Goal: Navigation & Orientation: Understand site structure

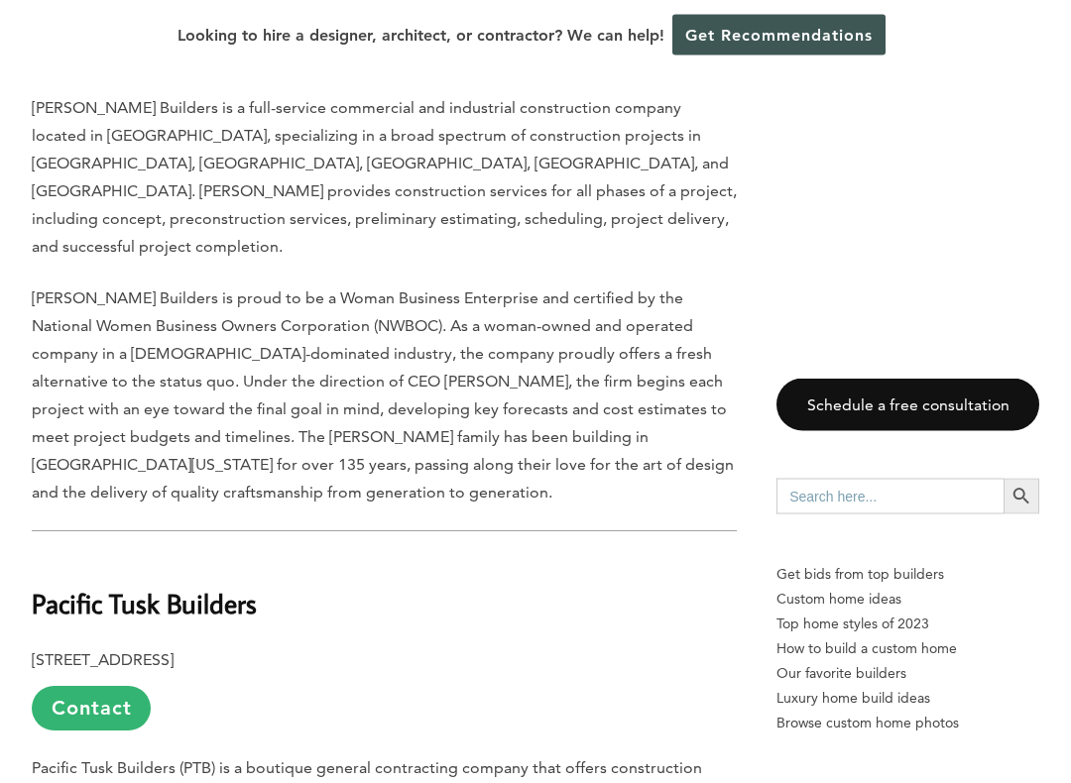
scroll to position [1560, 0]
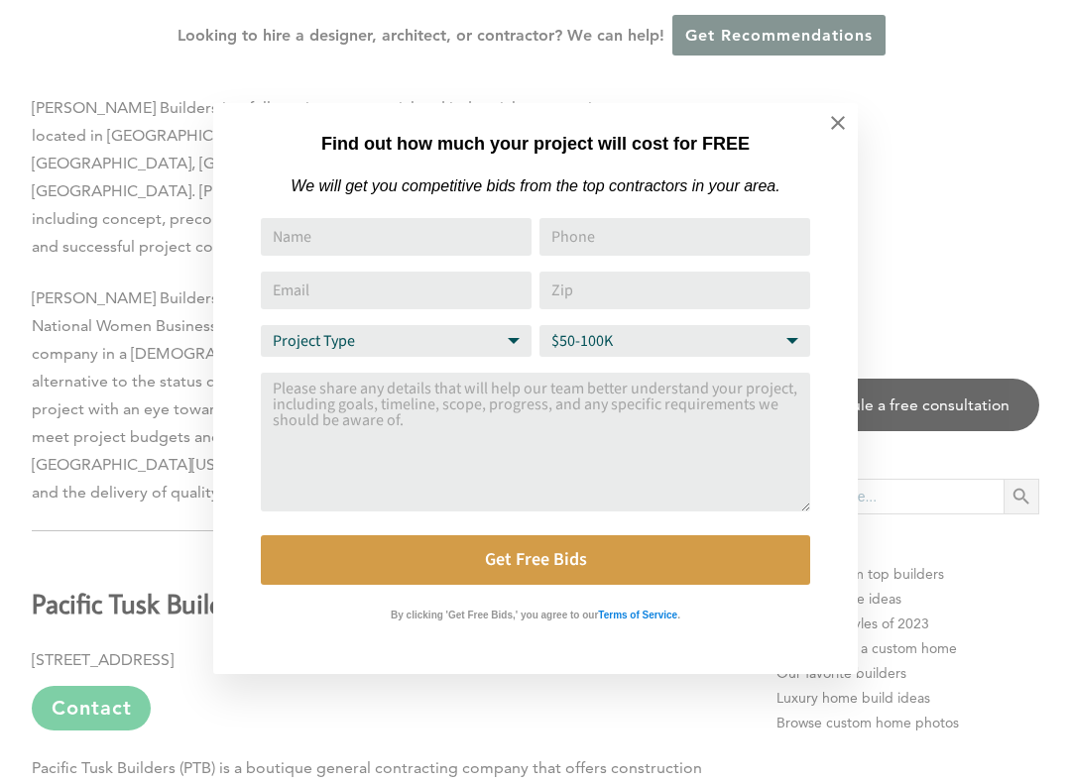
click at [837, 125] on icon at bounding box center [838, 123] width 14 height 14
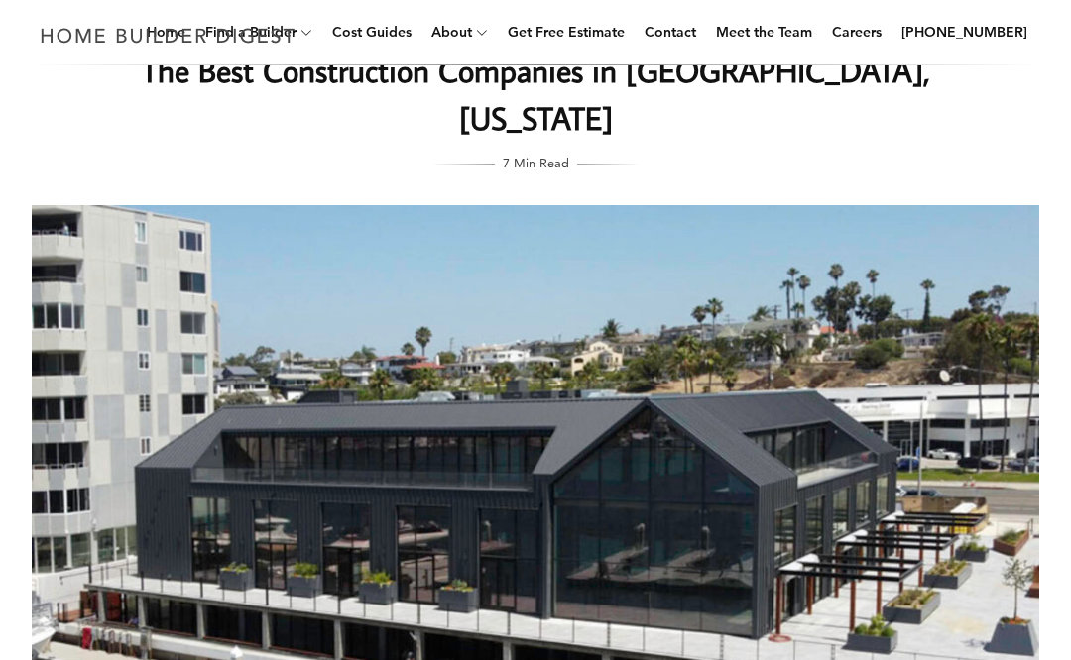
scroll to position [0, 0]
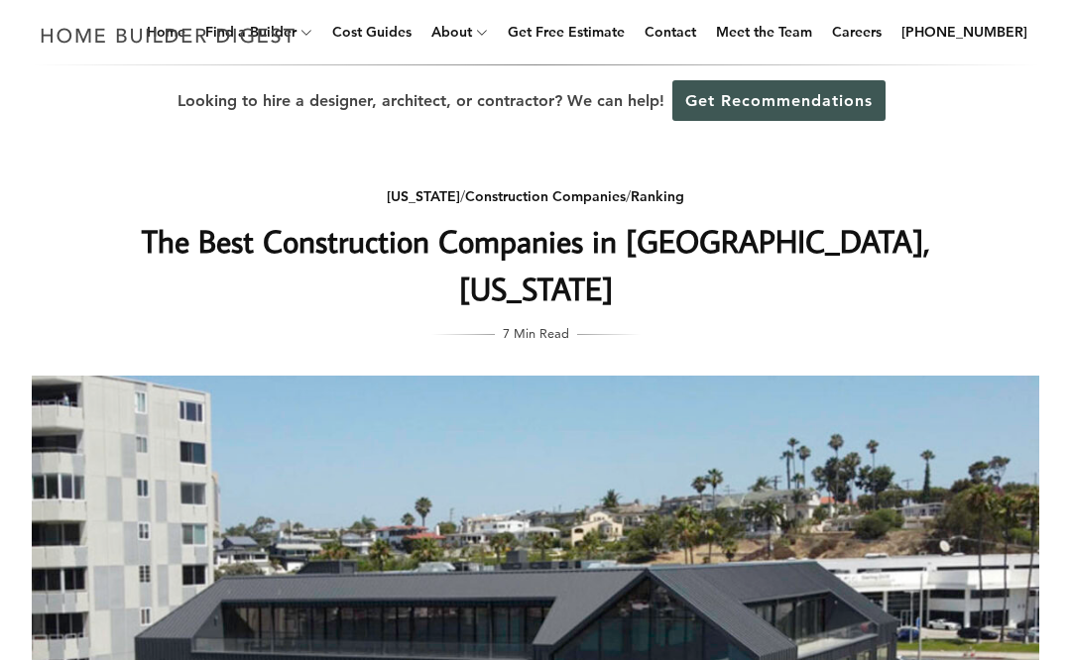
click at [188, 38] on img at bounding box center [168, 35] width 273 height 39
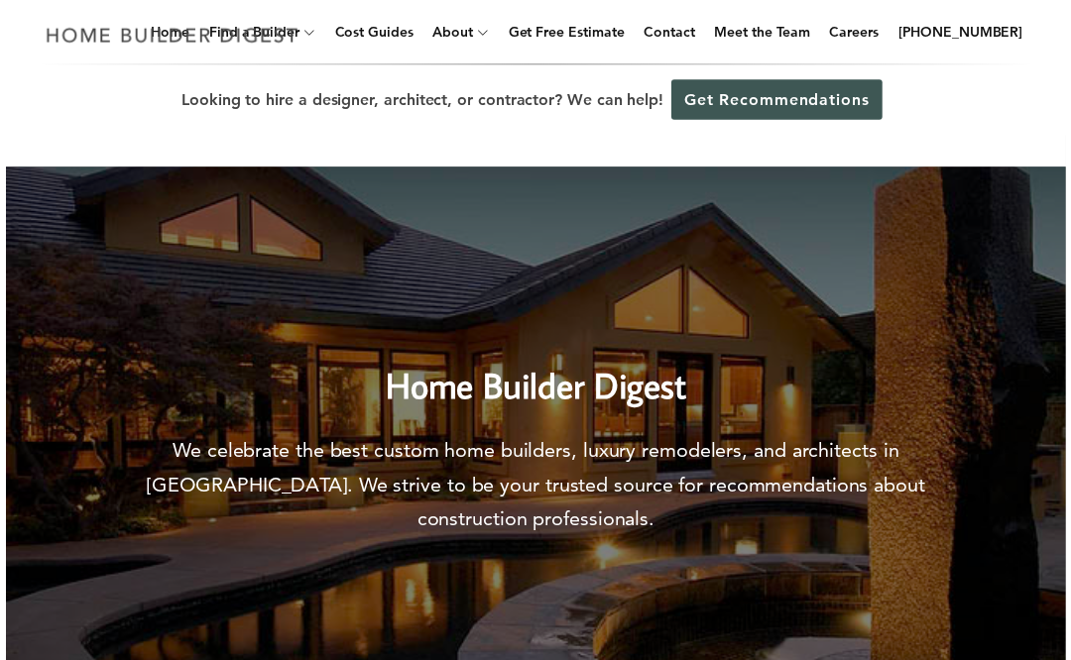
scroll to position [5, 0]
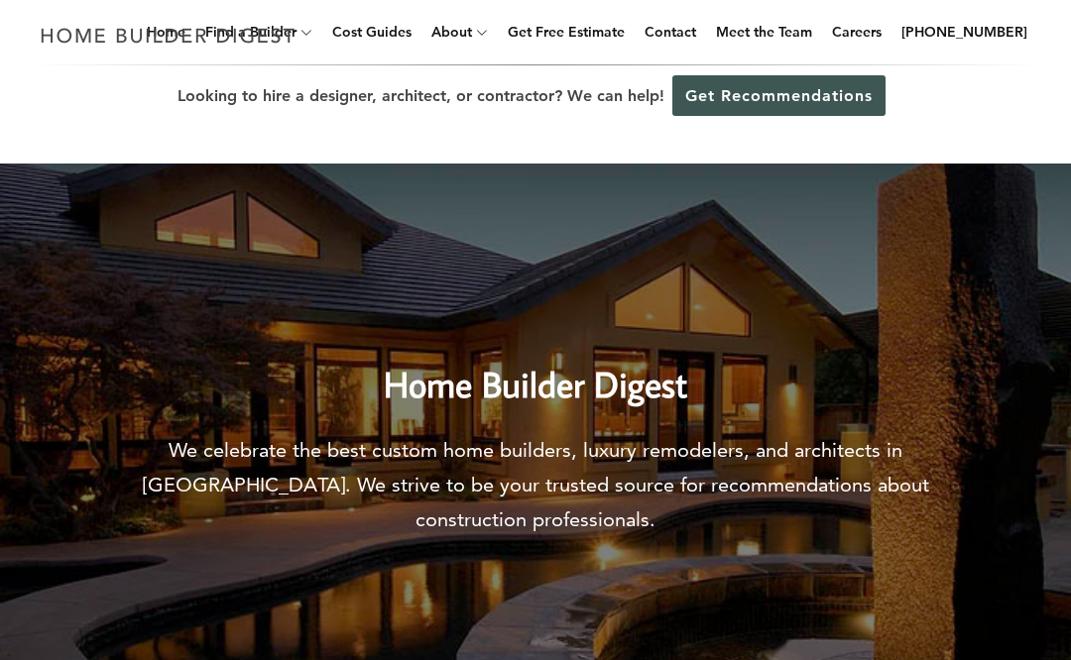
click at [886, 28] on link "Careers" at bounding box center [856, 31] width 65 height 63
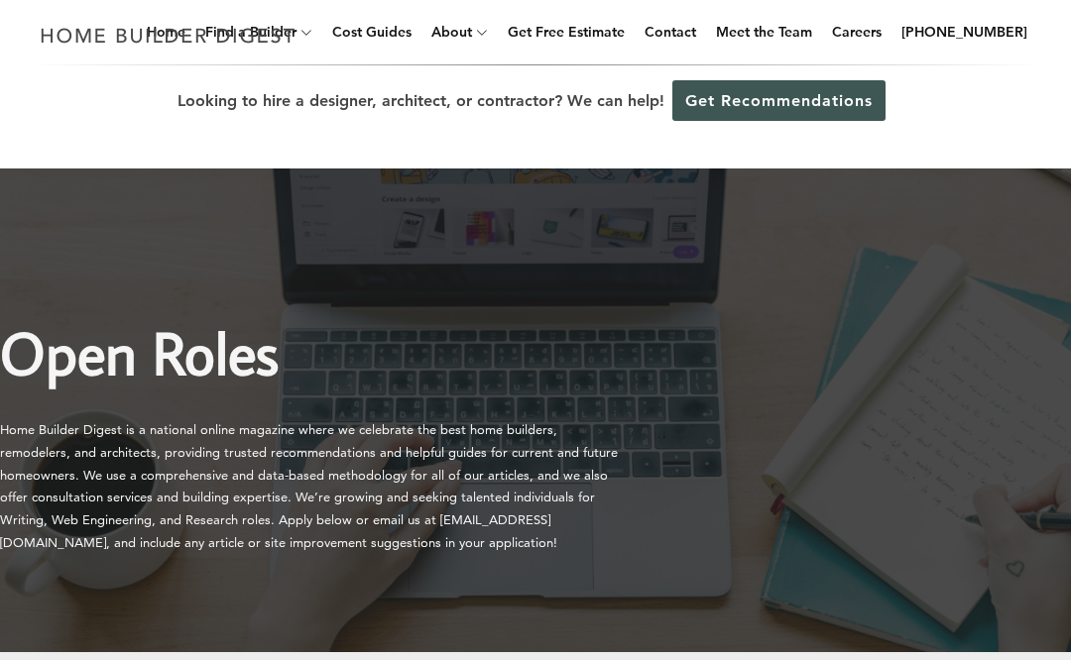
click at [779, 45] on link "Meet the Team" at bounding box center [764, 31] width 112 height 63
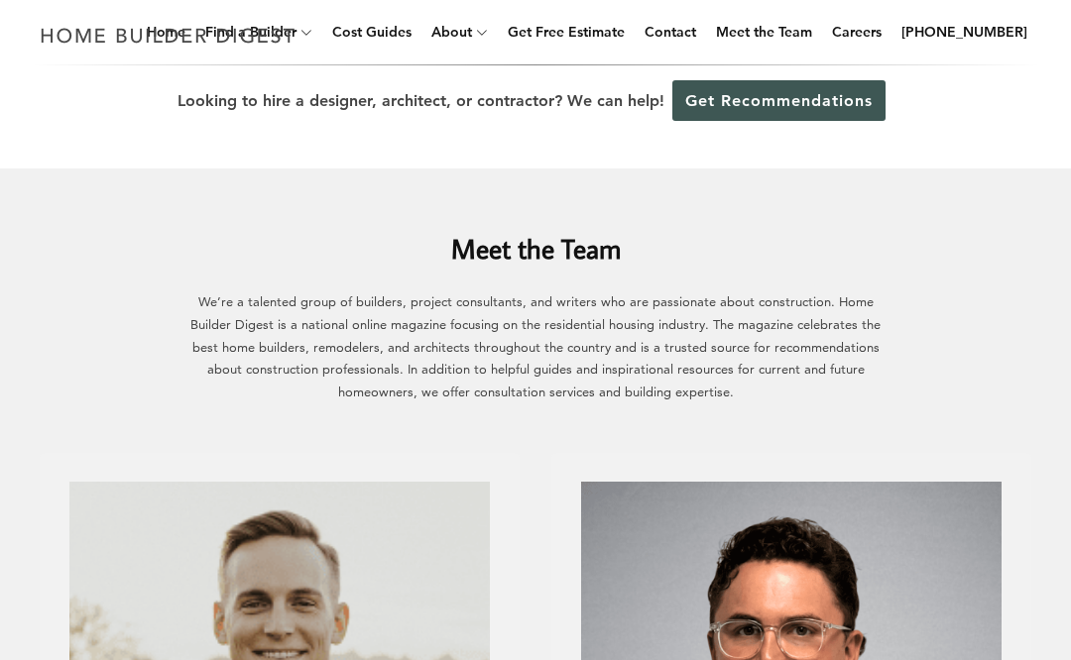
click at [286, 28] on img at bounding box center [168, 35] width 273 height 39
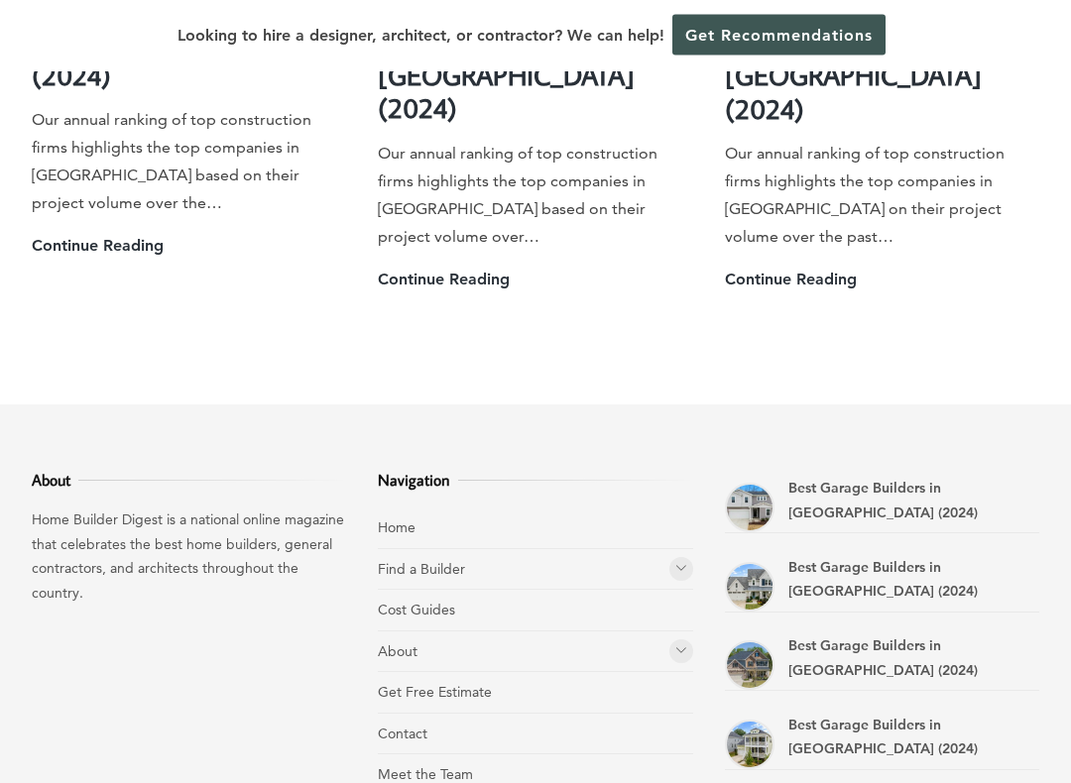
scroll to position [5595, 0]
